Goal: Obtain resource: Obtain resource

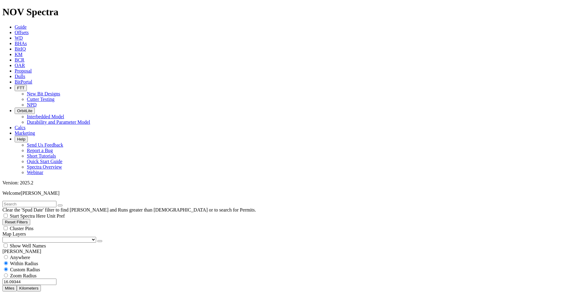
scroll to position [518, 0]
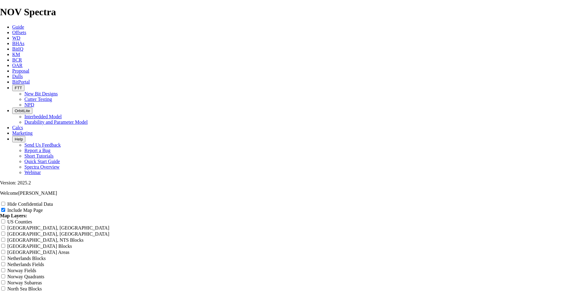
scroll to position [762, 0]
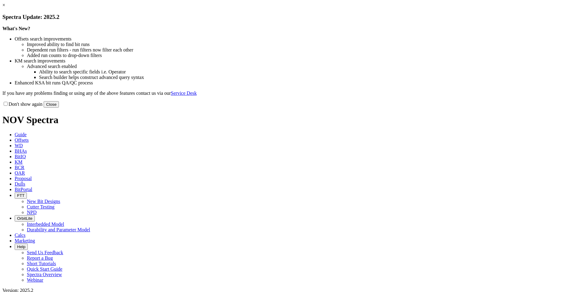
click at [59, 108] on button "Close" at bounding box center [51, 104] width 15 height 6
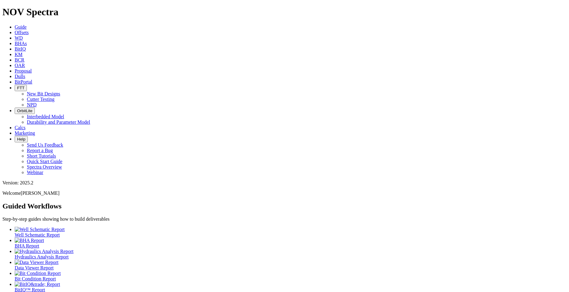
click at [29, 30] on span "Offsets" at bounding box center [22, 32] width 14 height 5
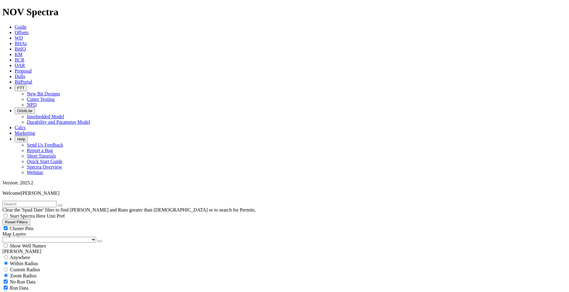
click at [23, 201] on input "text" at bounding box center [29, 204] width 54 height 6
type input "COats"
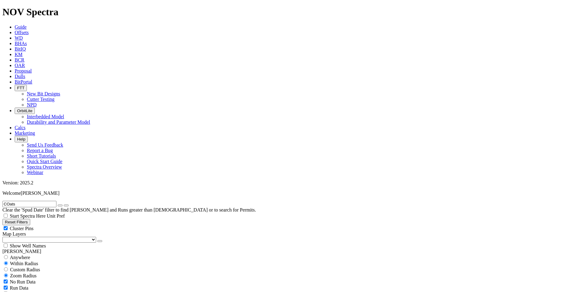
click at [29, 267] on span "Custom Radius" at bounding box center [25, 269] width 30 height 5
radio input "true"
radio input "false"
click at [38, 279] on input "number" at bounding box center [29, 282] width 54 height 6
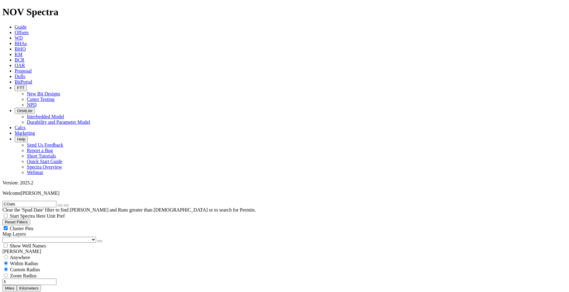
scroll to position [697, 0]
type input "5"
click at [17, 285] on button "Miles" at bounding box center [9, 288] width 14 height 6
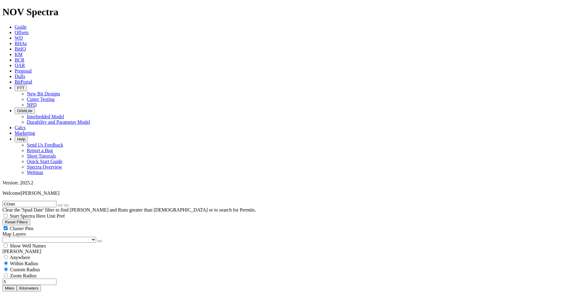
click at [60, 206] on icon "button" at bounding box center [60, 206] width 0 height 0
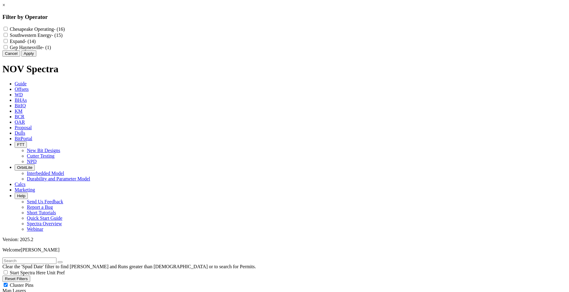
click at [8, 29] on Operating "Chesapeake Operating - (16)" at bounding box center [6, 29] width 4 height 4
checkbox Operating "true"
click at [8, 43] on input "Expand - (14)" at bounding box center [6, 41] width 4 height 4
checkbox input "true"
click at [8, 36] on Energy "Southwestern Energy - (15)" at bounding box center [6, 35] width 4 height 4
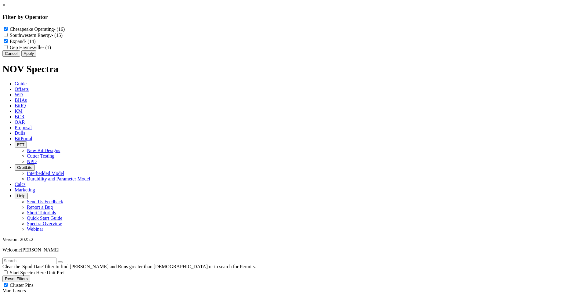
checkbox Energy "true"
click at [36, 57] on button "Apply" at bounding box center [28, 53] width 15 height 6
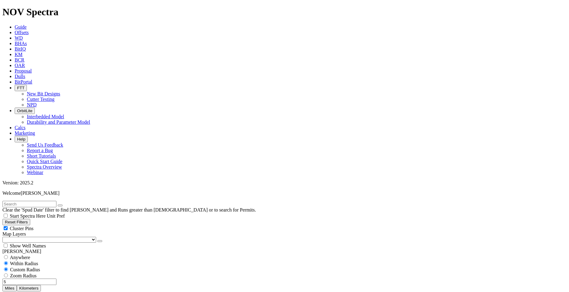
scroll to position [396, 0]
type input "3000"
checkbox input "false"
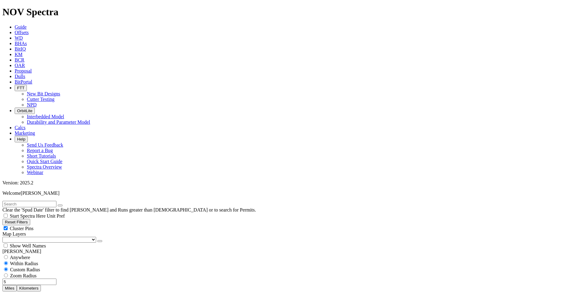
scroll to position [396, 0]
type input "3000"
type input "2"
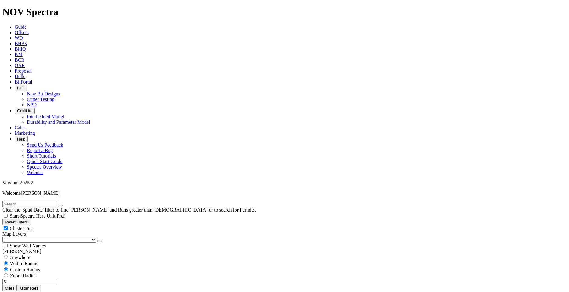
select select "? number:9.875 ?"
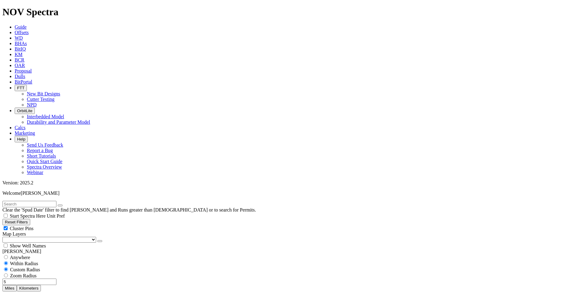
type input "8500"
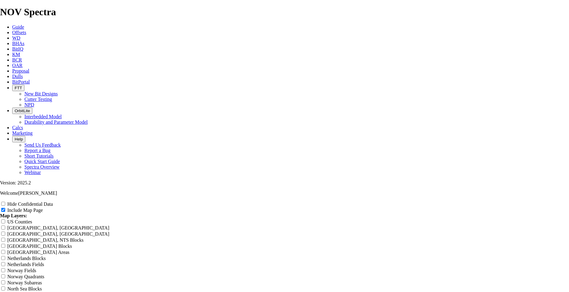
scroll to position [762, 0]
